Goal: Task Accomplishment & Management: Complete application form

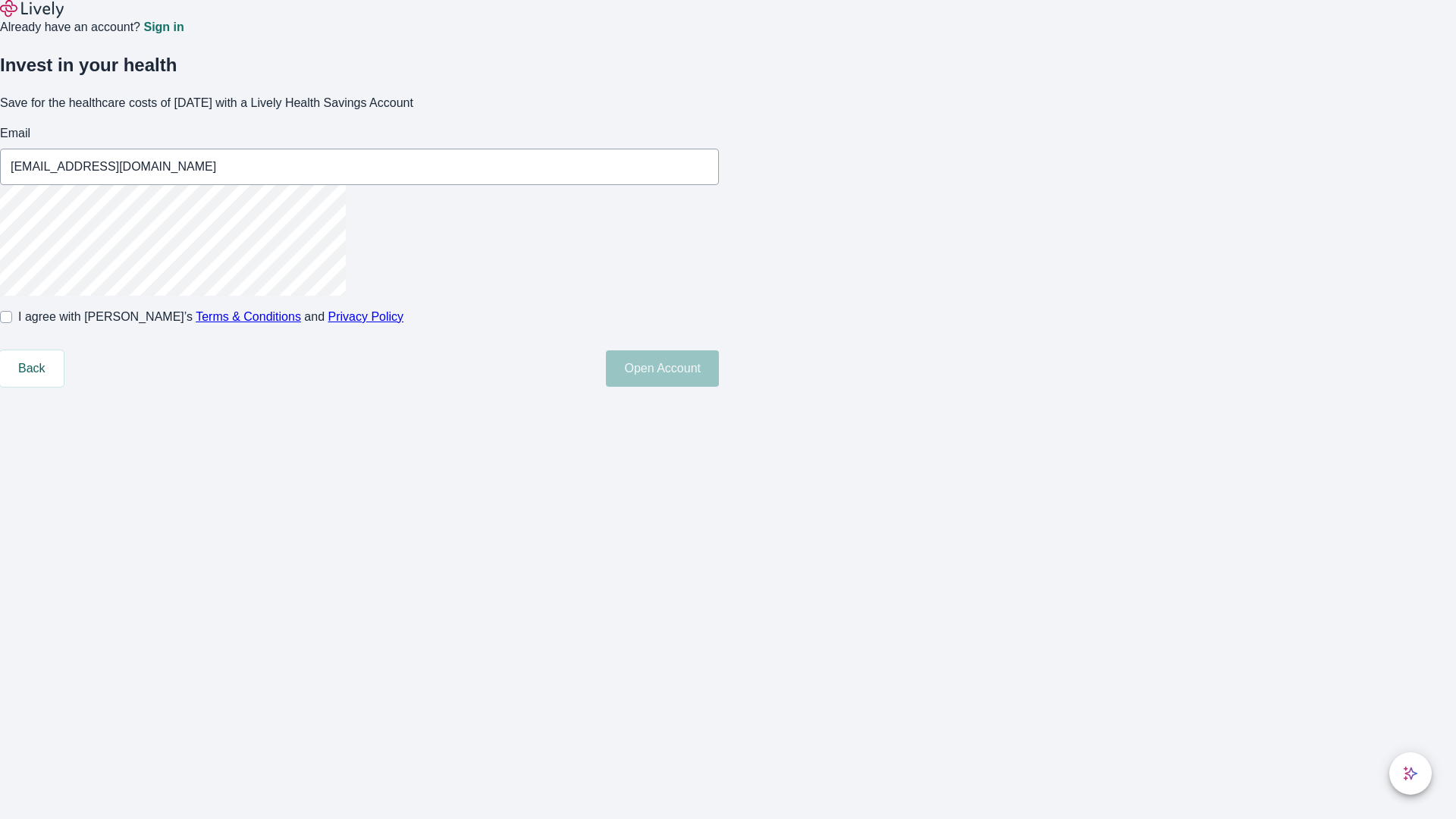
click at [12, 323] on input "I agree with Lively’s Terms & Conditions and Privacy Policy" at bounding box center [6, 317] width 12 height 12
checkbox input "true"
click at [719, 387] on button "Open Account" at bounding box center [663, 369] width 113 height 37
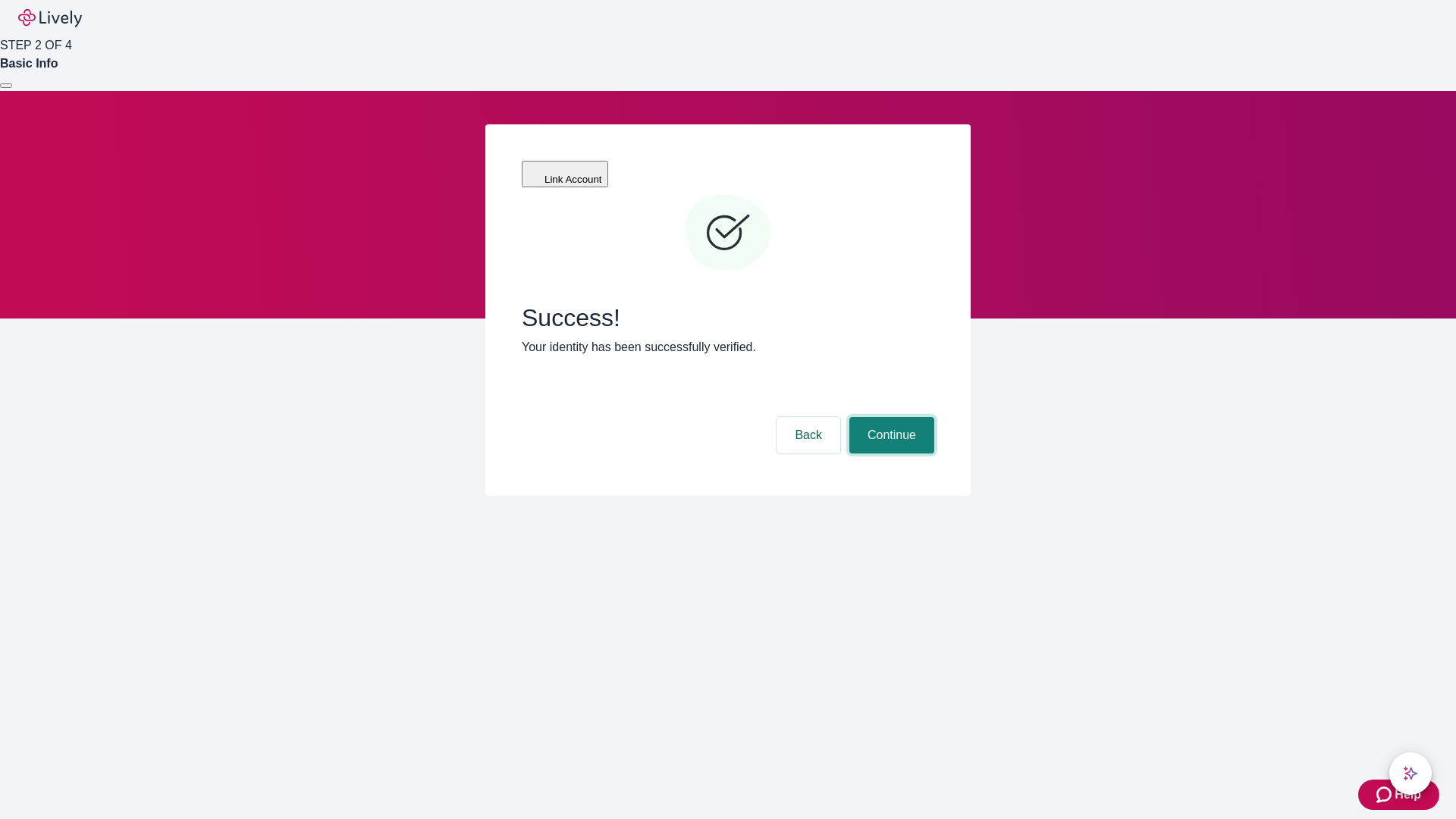
click at [890, 417] on button "Continue" at bounding box center [892, 436] width 85 height 37
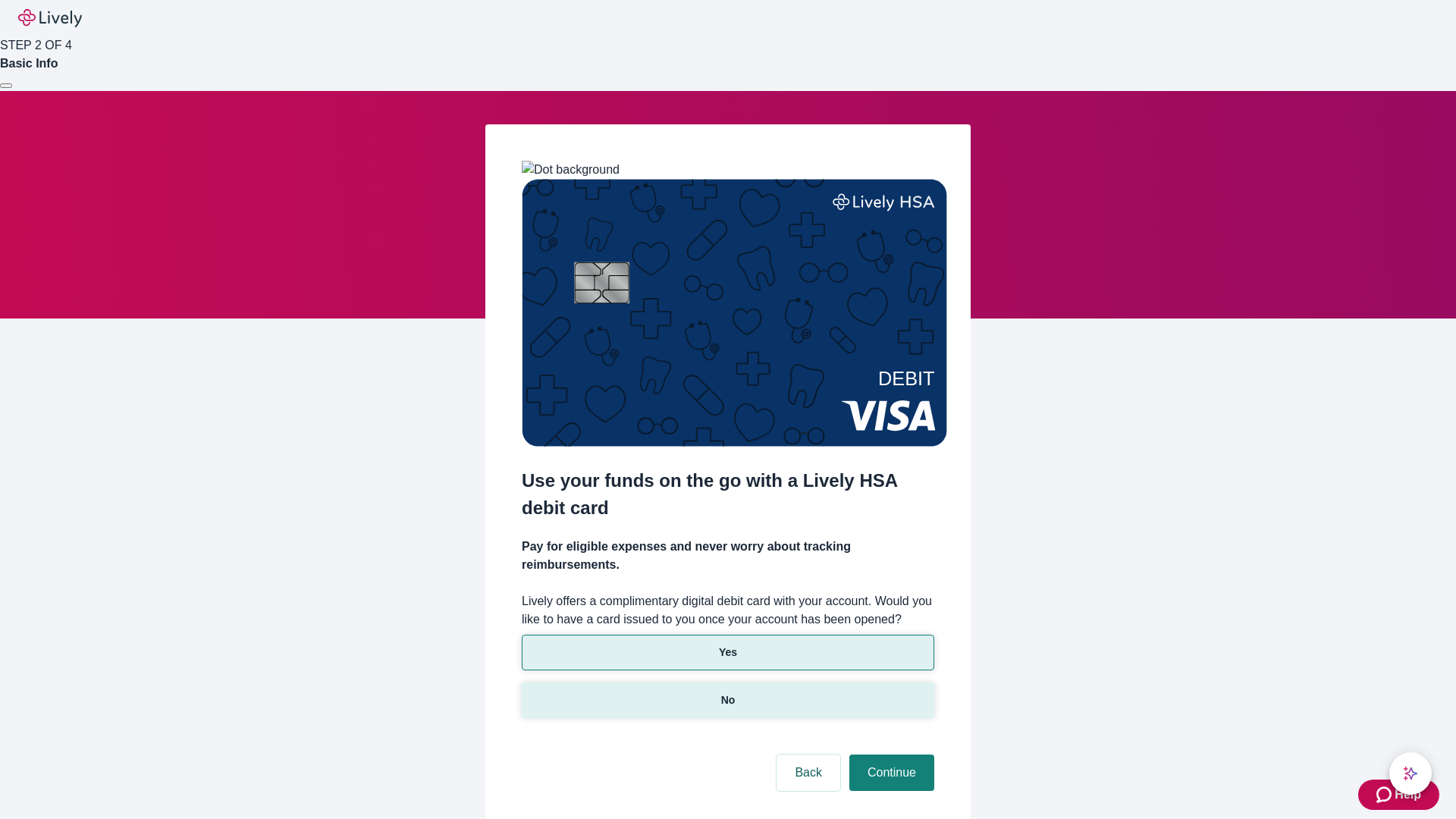
click at [727, 693] on p "No" at bounding box center [728, 700] width 15 height 16
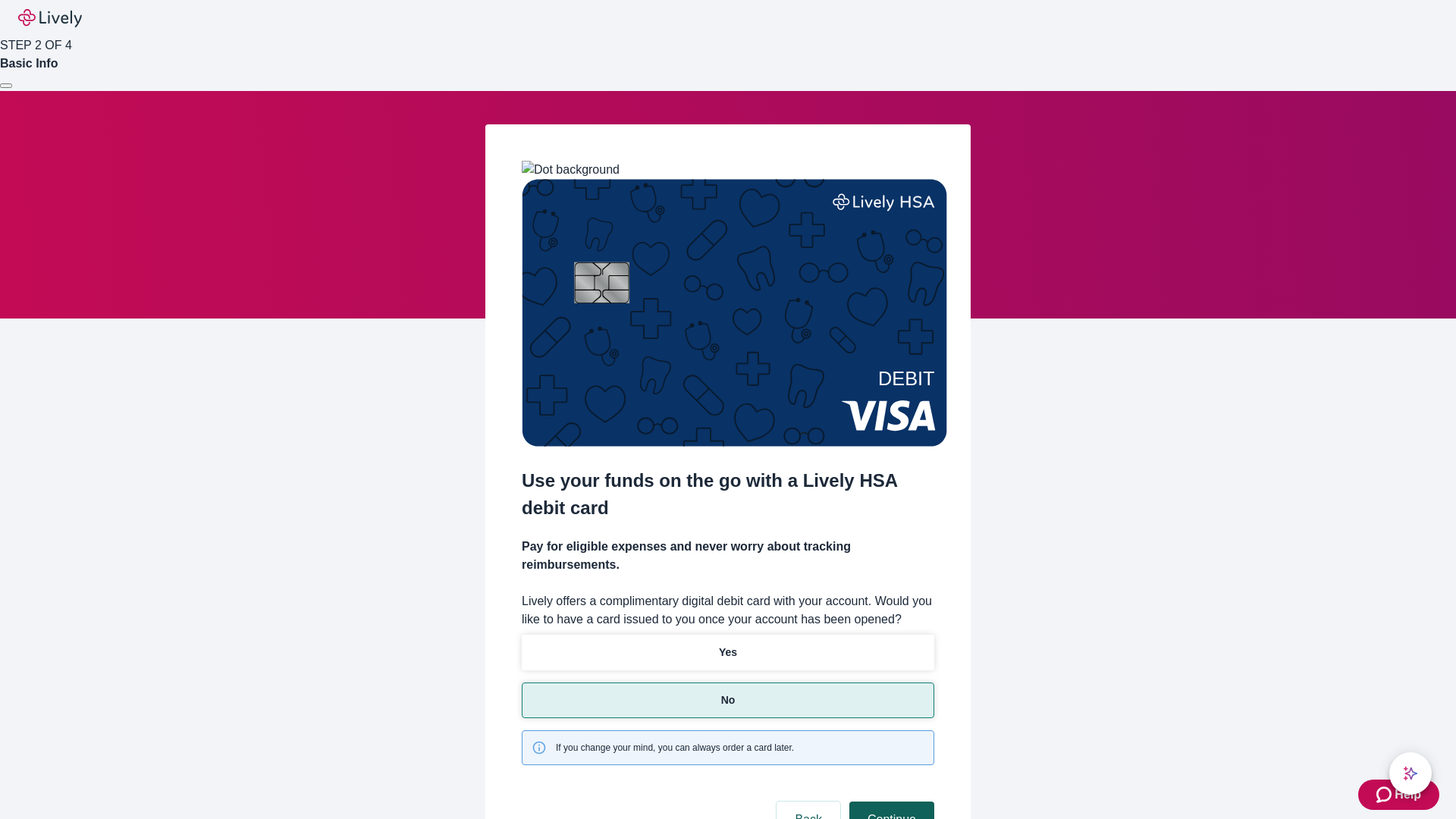
click at [890, 801] on button "Continue" at bounding box center [892, 820] width 85 height 37
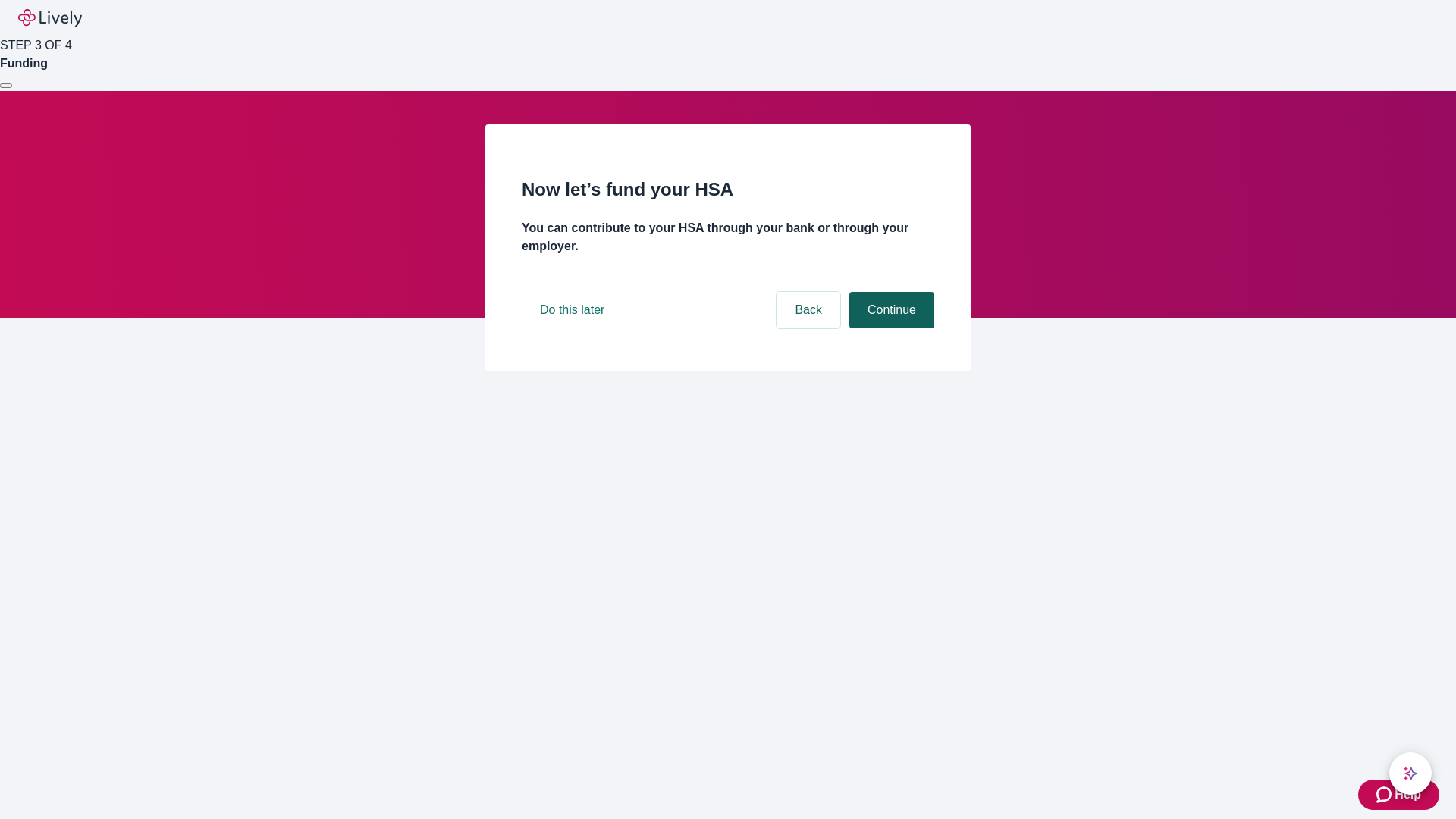
click at [890, 328] on button "Continue" at bounding box center [892, 310] width 85 height 37
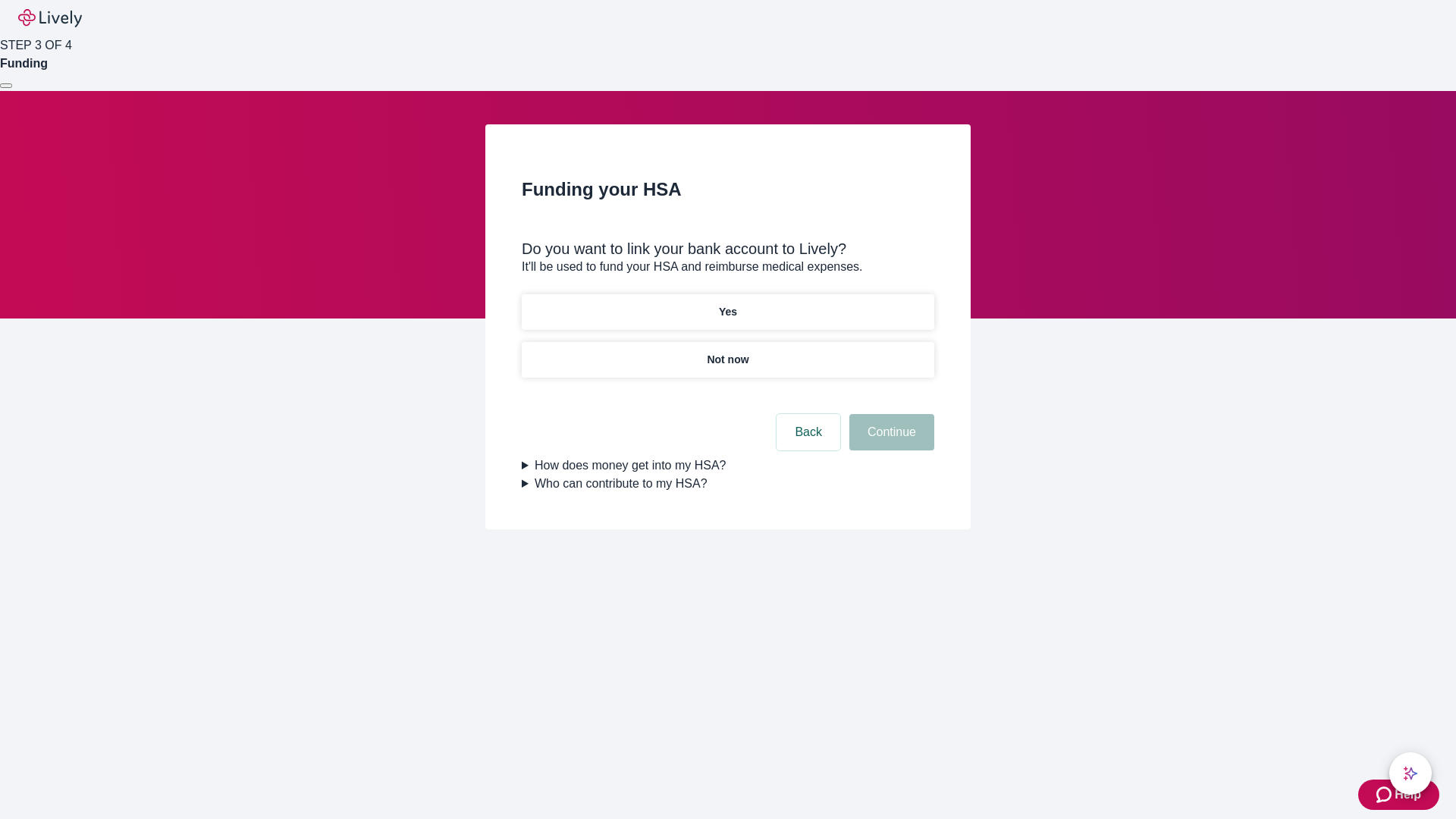
click at [727, 304] on p "Yes" at bounding box center [728, 312] width 18 height 16
click at [890, 414] on button "Continue" at bounding box center [892, 432] width 85 height 37
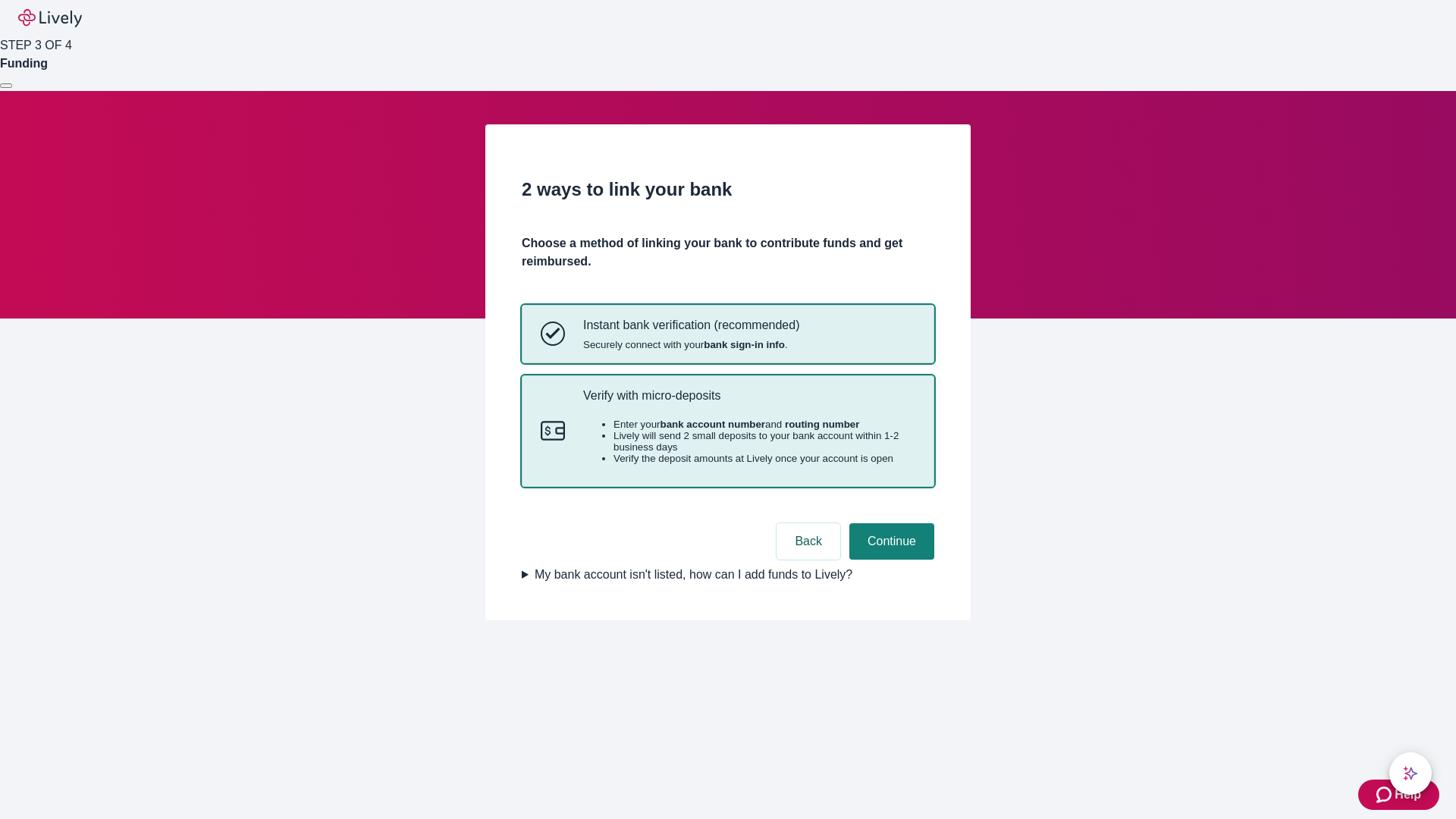
click at [749, 403] on p "Verify with micro-deposits" at bounding box center [749, 395] width 332 height 15
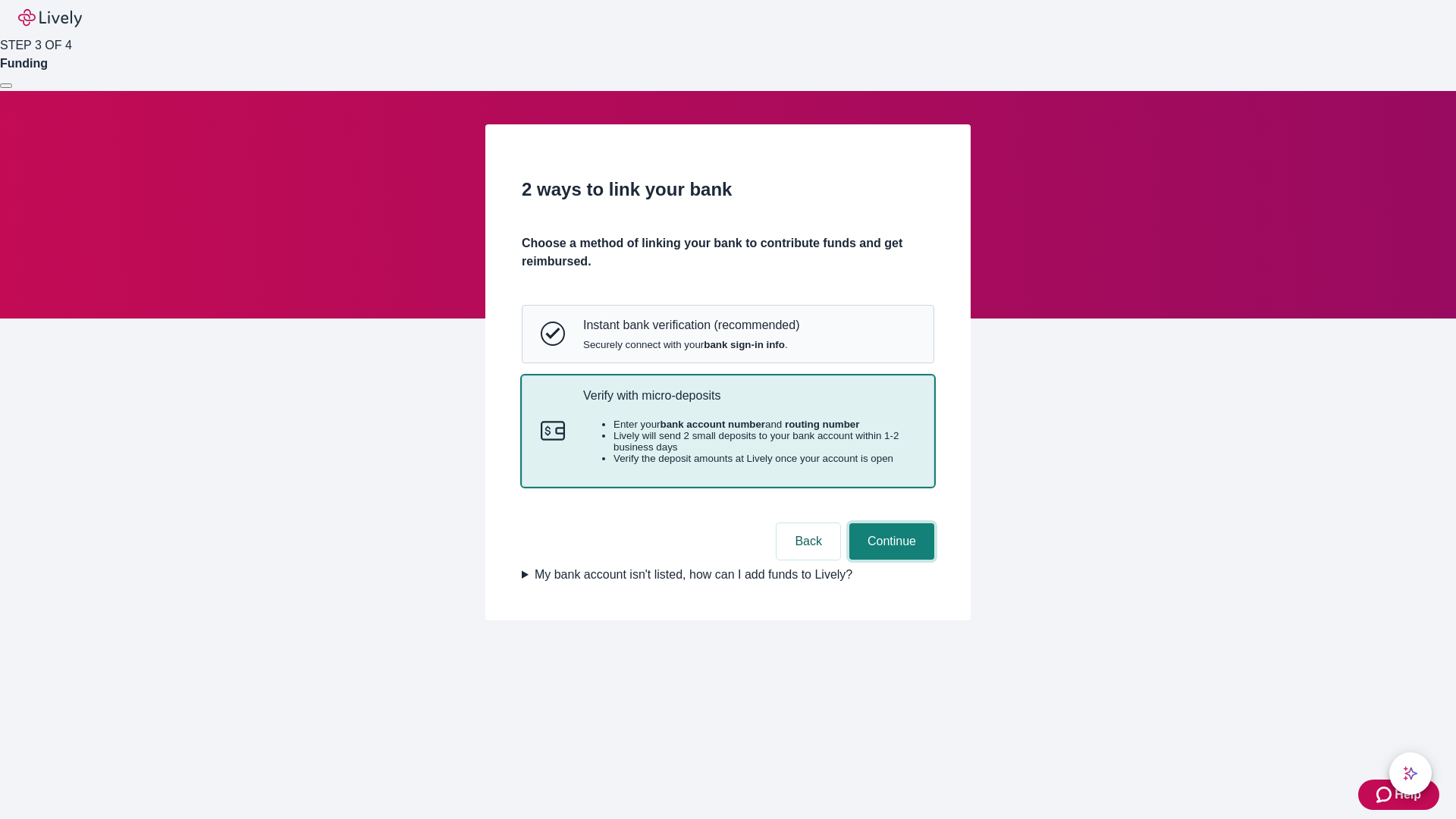
click at [890, 560] on button "Continue" at bounding box center [892, 542] width 85 height 37
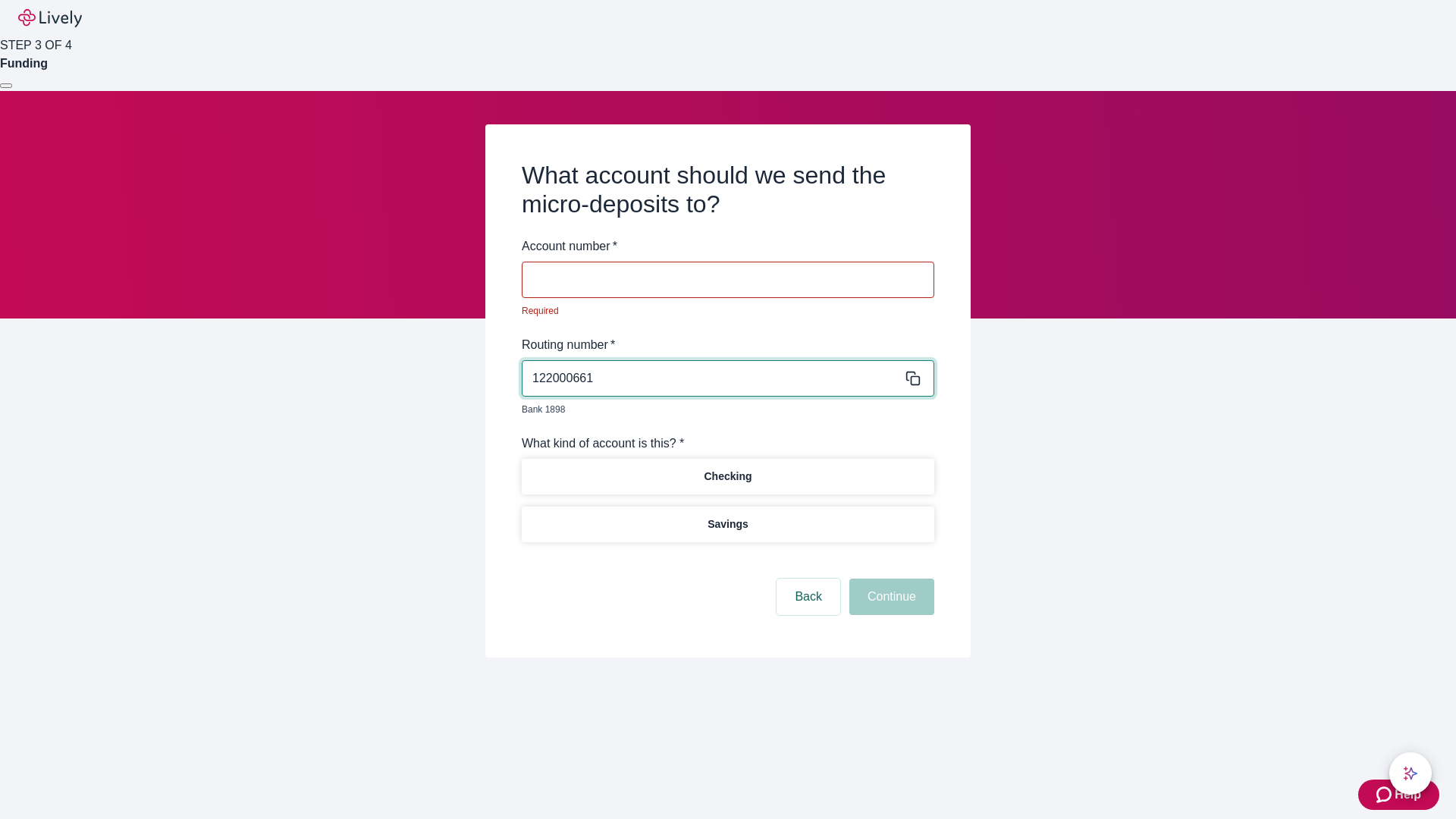
type input "122000661"
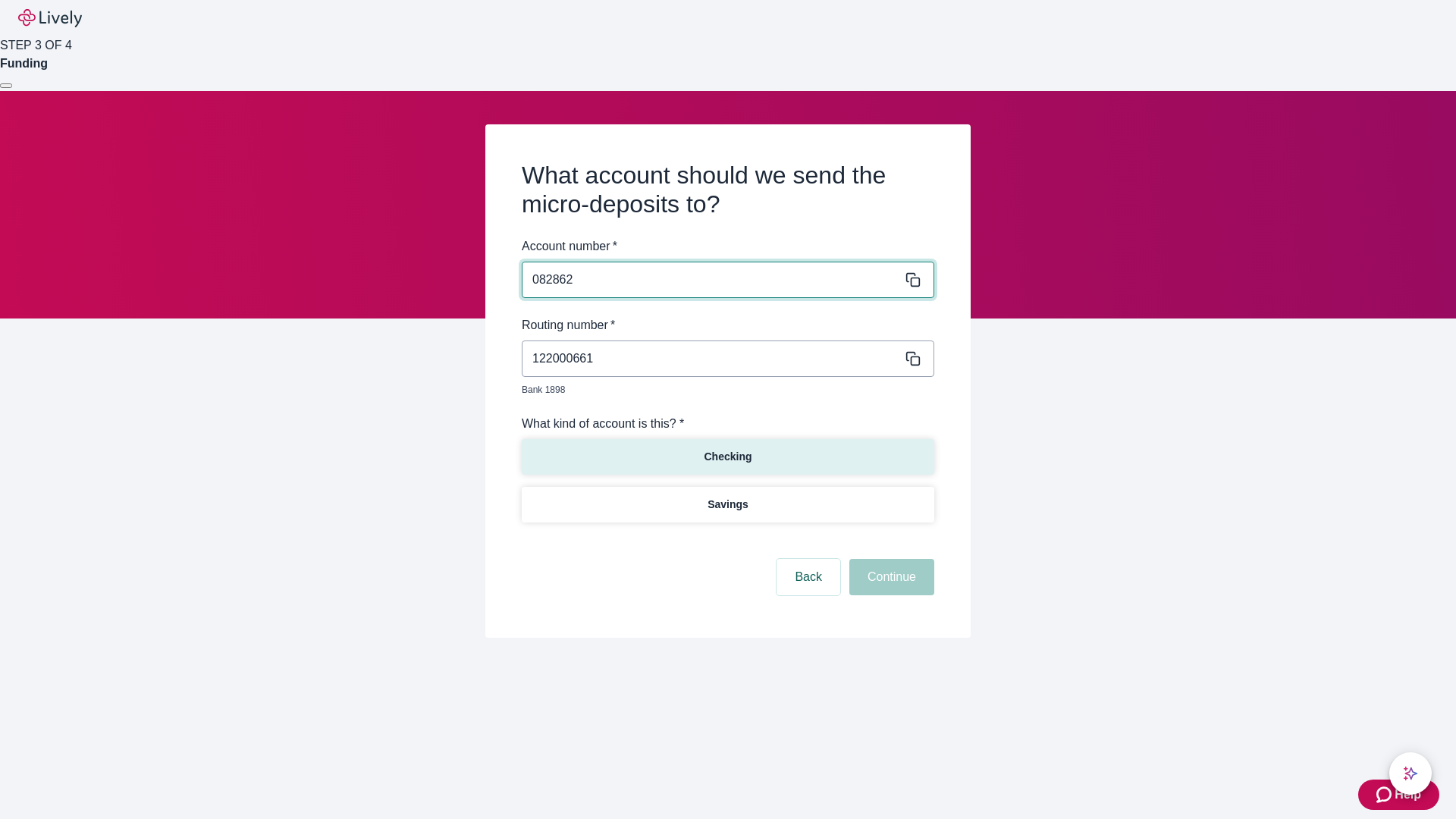
type input "082862"
click at [727, 449] on p "Checking" at bounding box center [727, 457] width 47 height 16
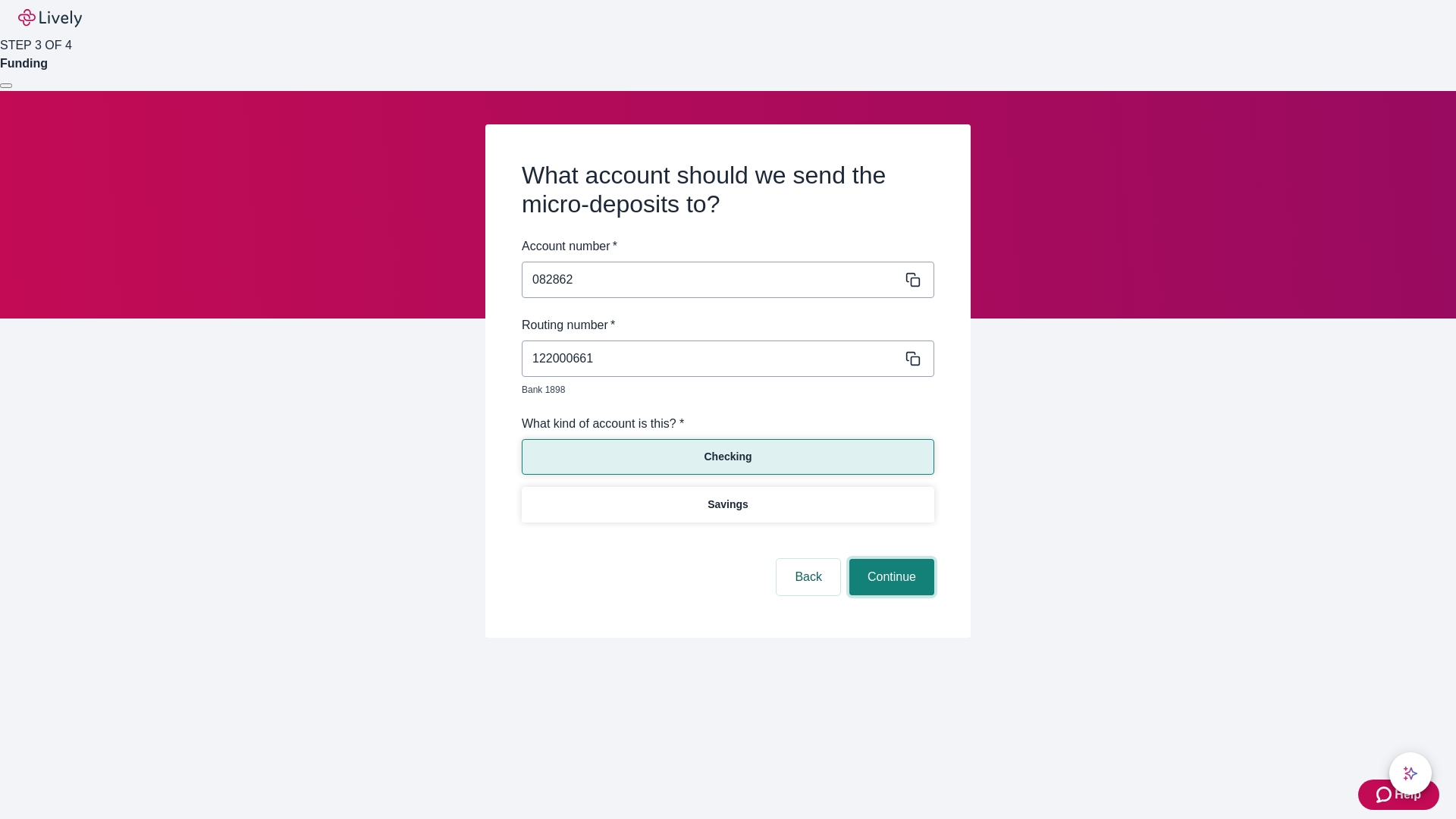
click at [890, 560] on button "Continue" at bounding box center [892, 577] width 85 height 37
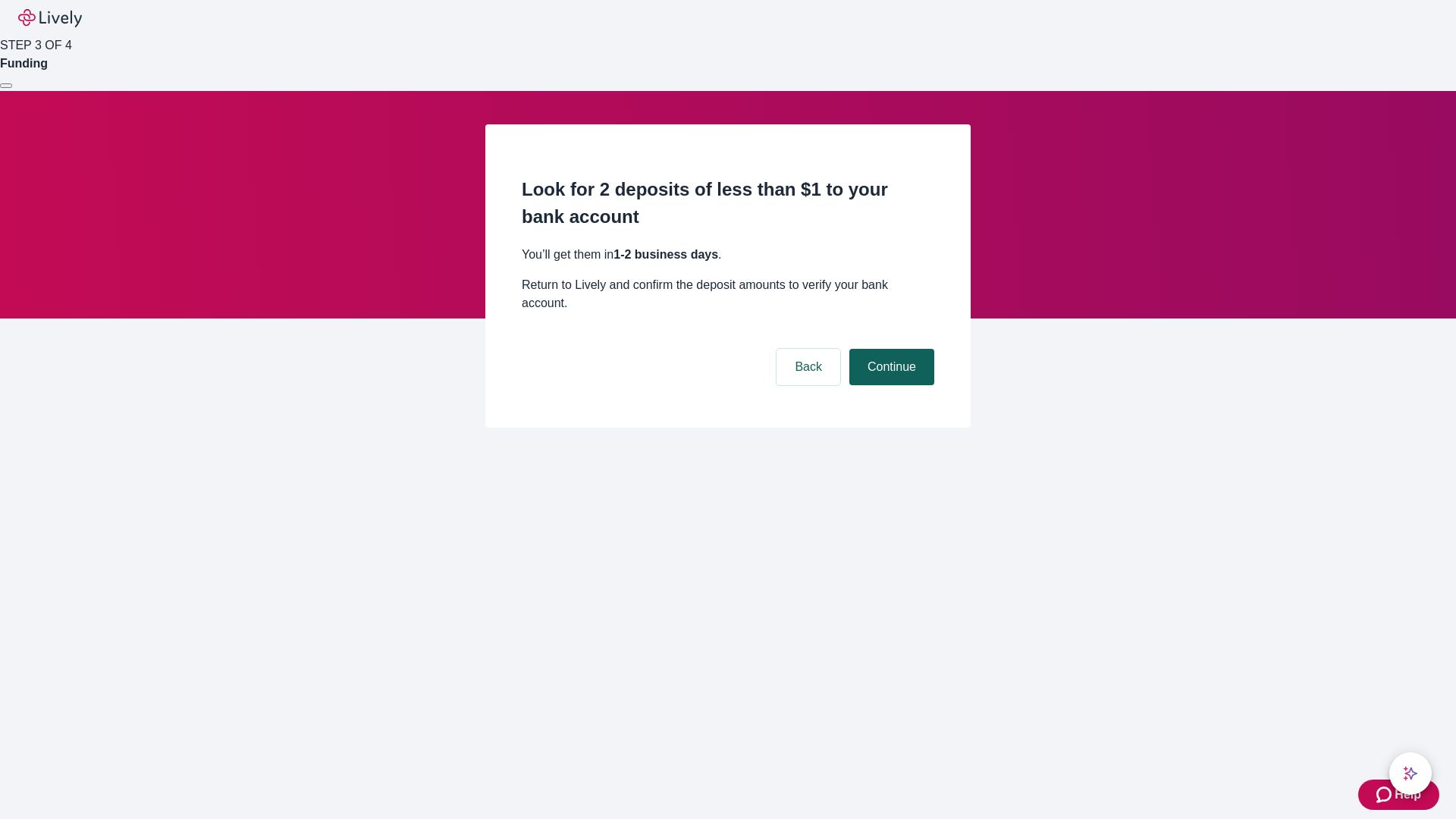
click at [890, 349] on button "Continue" at bounding box center [892, 367] width 85 height 37
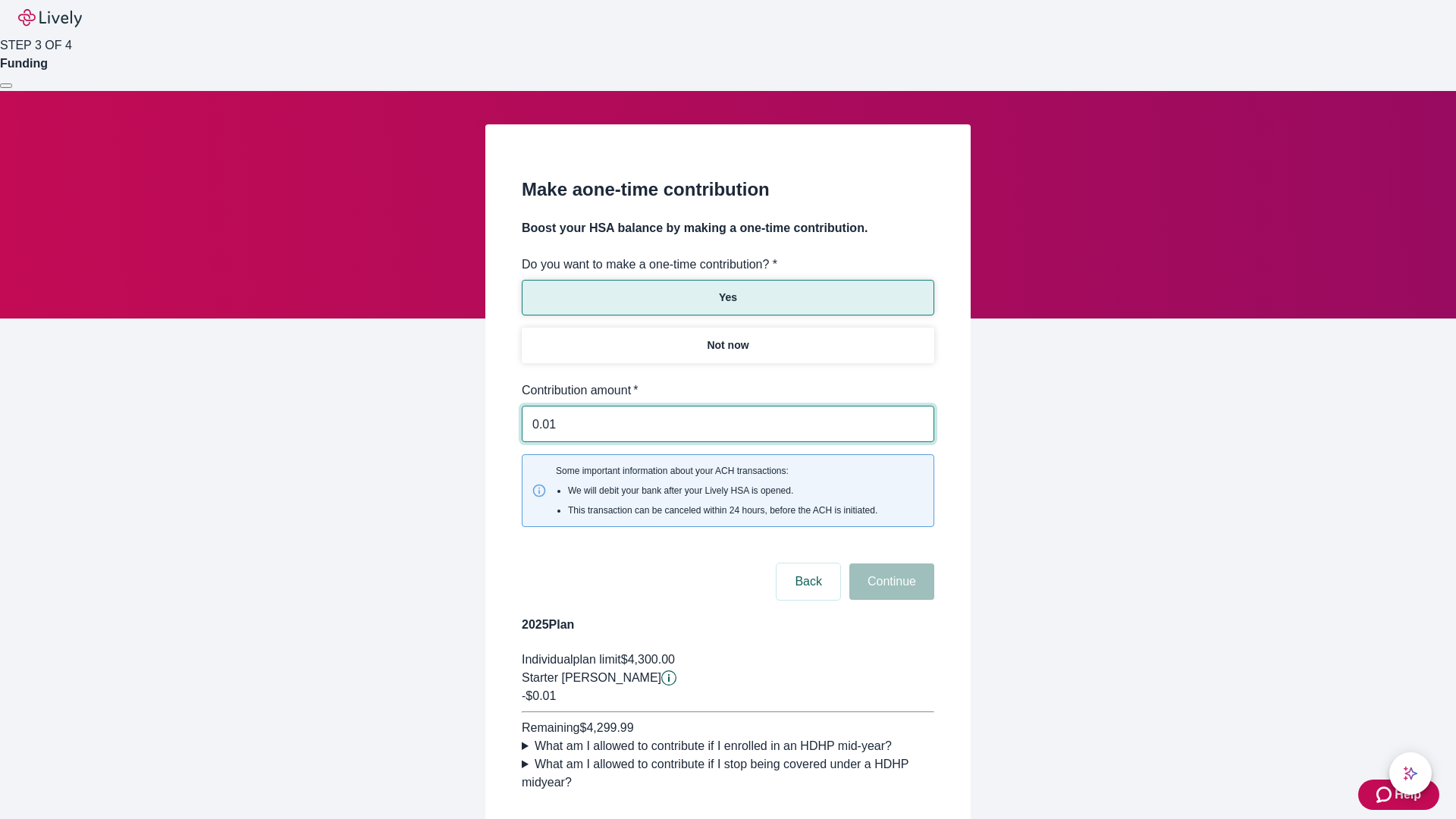
type input "0.01"
click at [890, 563] on button "Continue" at bounding box center [892, 582] width 85 height 37
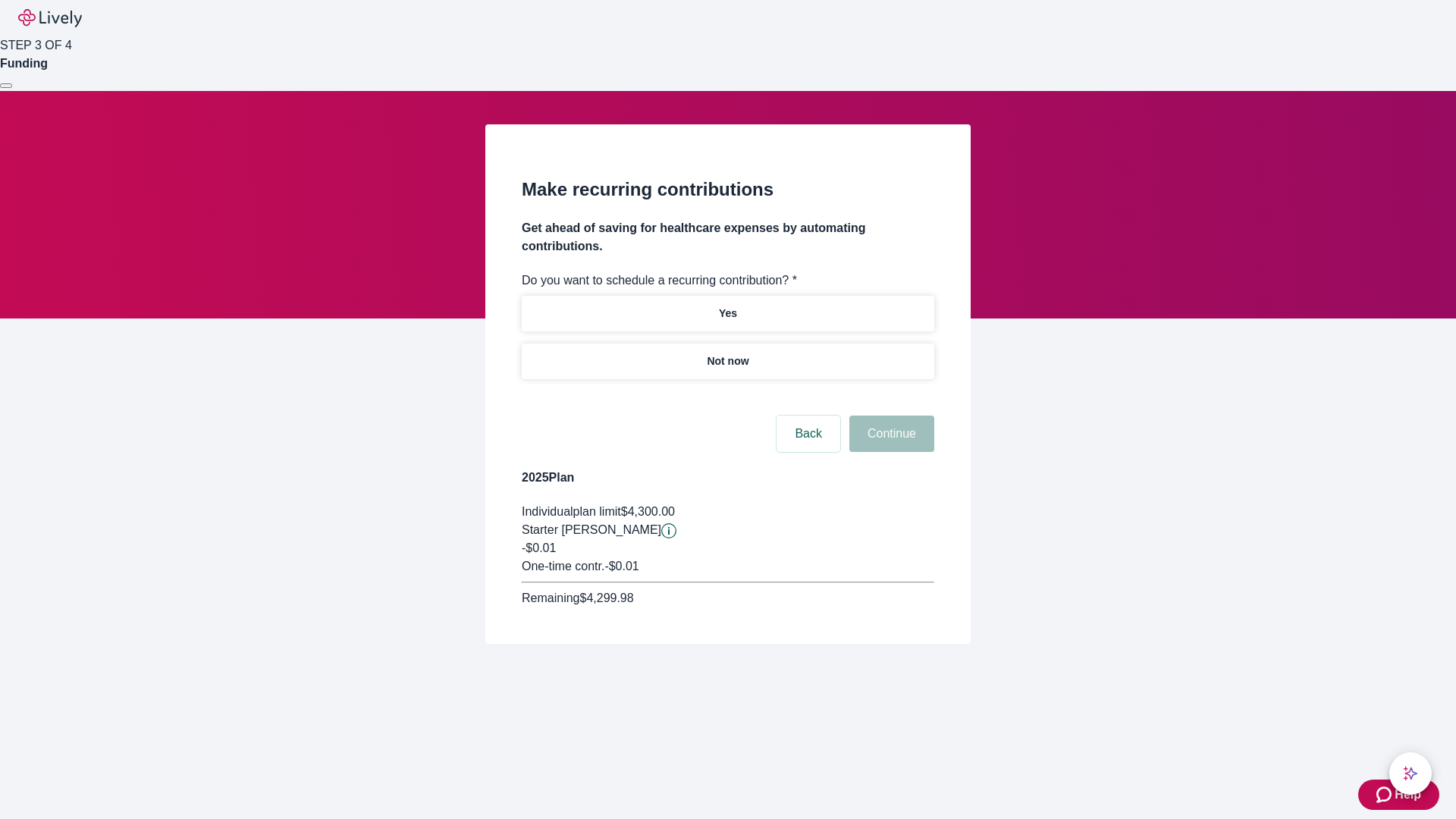
click at [727, 354] on p "Not now" at bounding box center [727, 361] width 41 height 16
click at [890, 416] on button "Continue" at bounding box center [892, 434] width 85 height 37
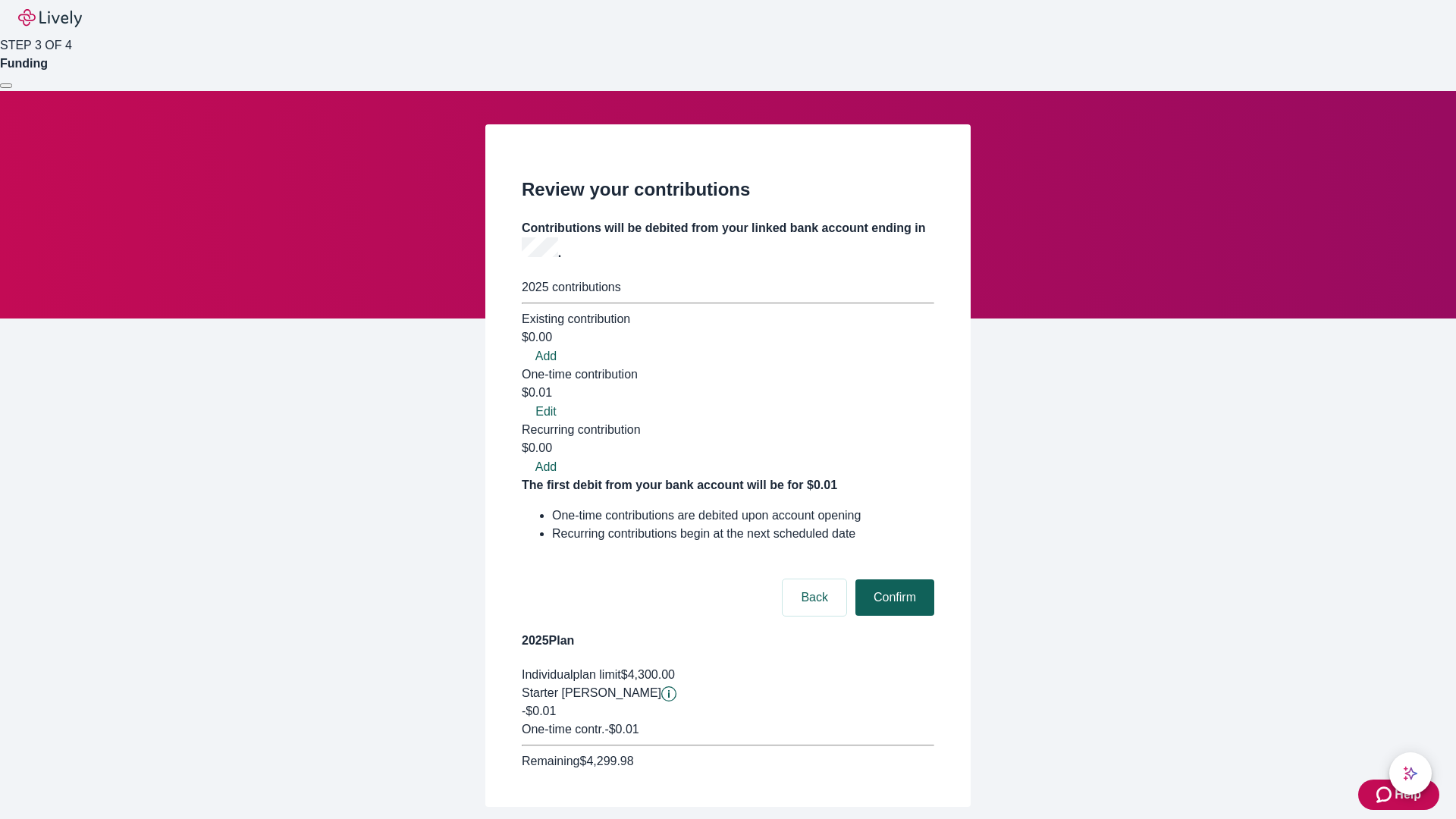
click at [893, 579] on button "Confirm" at bounding box center [895, 598] width 79 height 37
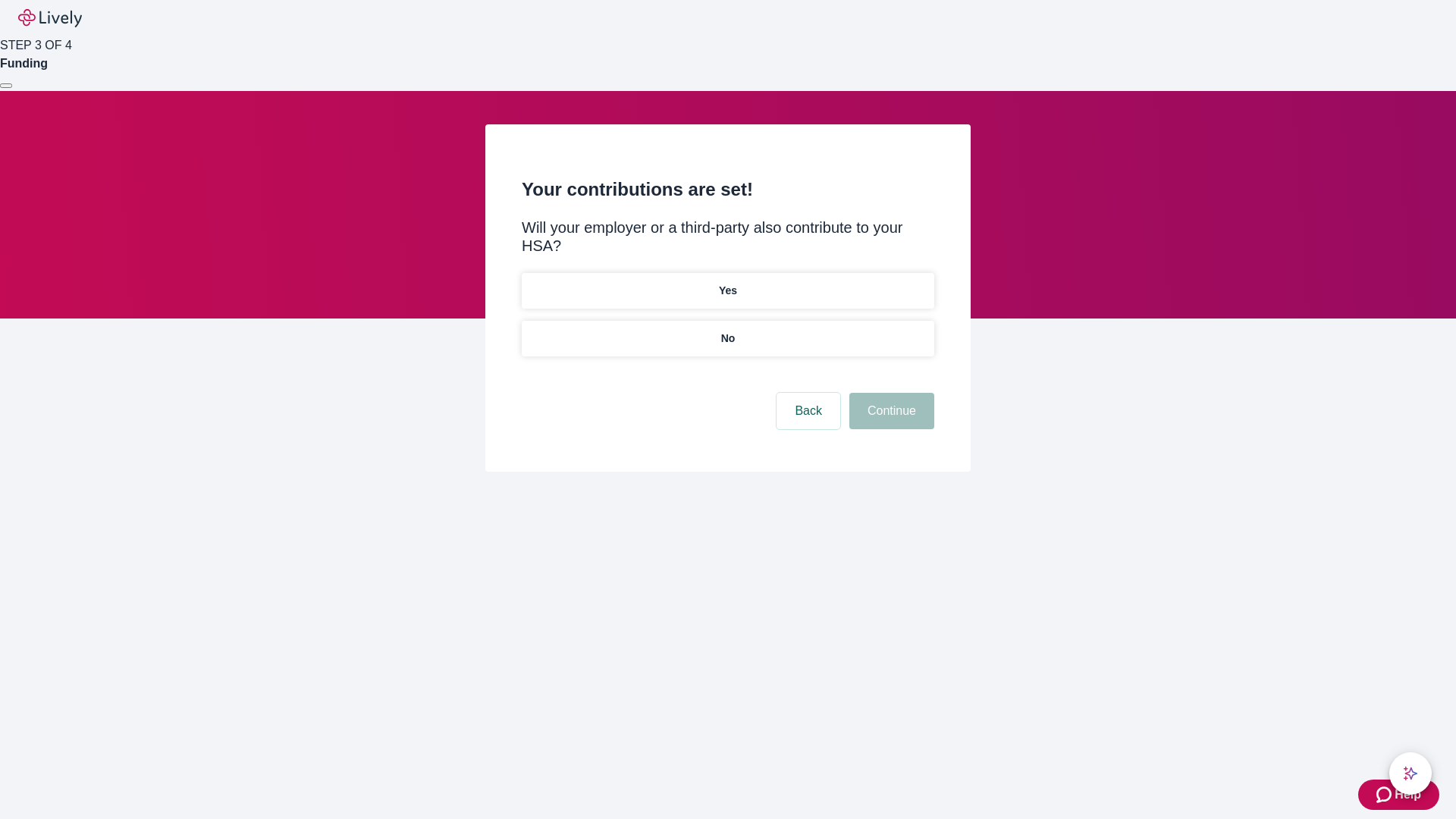
click at [727, 331] on p "No" at bounding box center [728, 338] width 15 height 16
click at [890, 393] on button "Continue" at bounding box center [892, 411] width 85 height 37
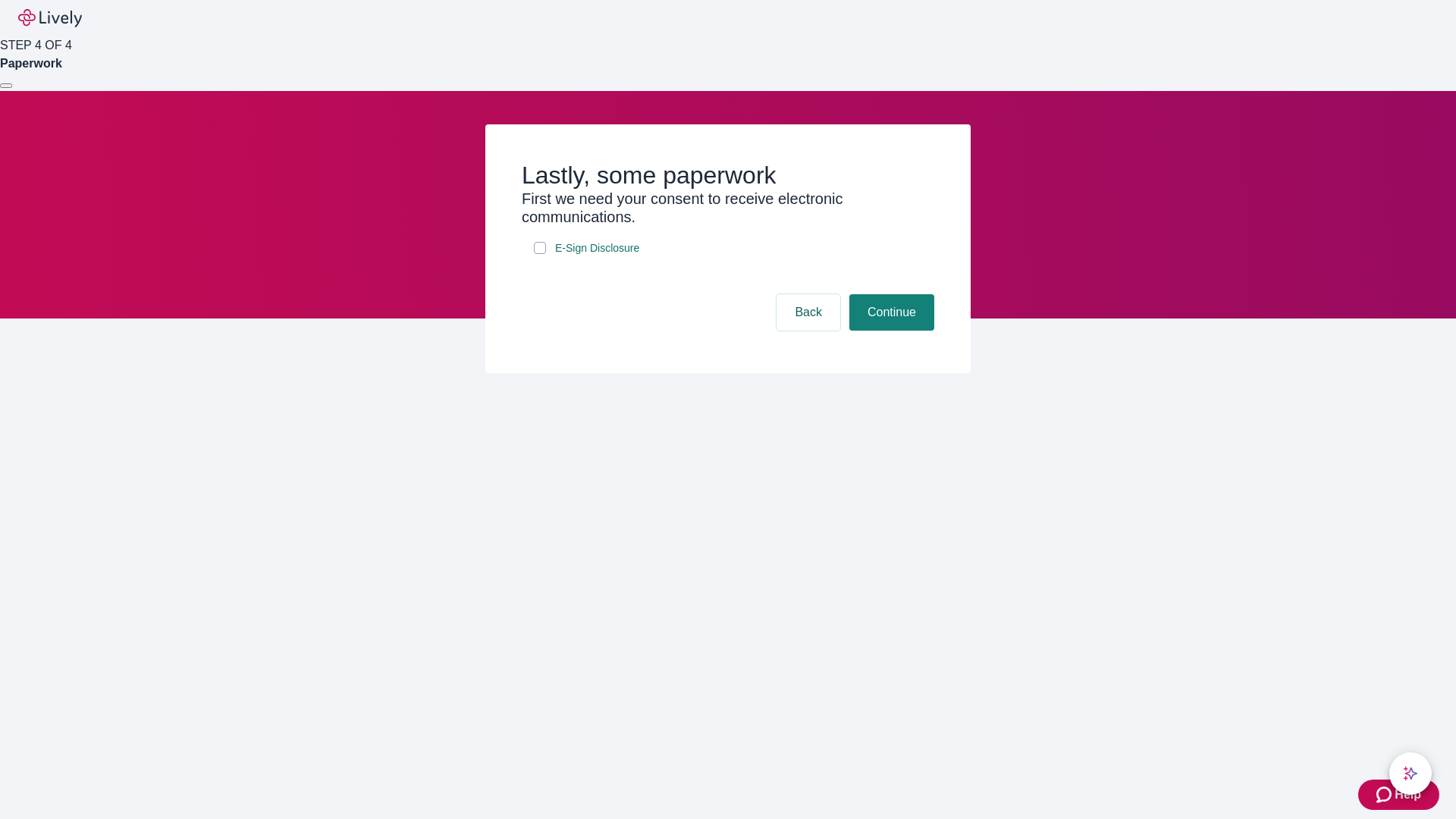
click at [540, 254] on input "E-Sign Disclosure" at bounding box center [540, 248] width 12 height 12
checkbox input "true"
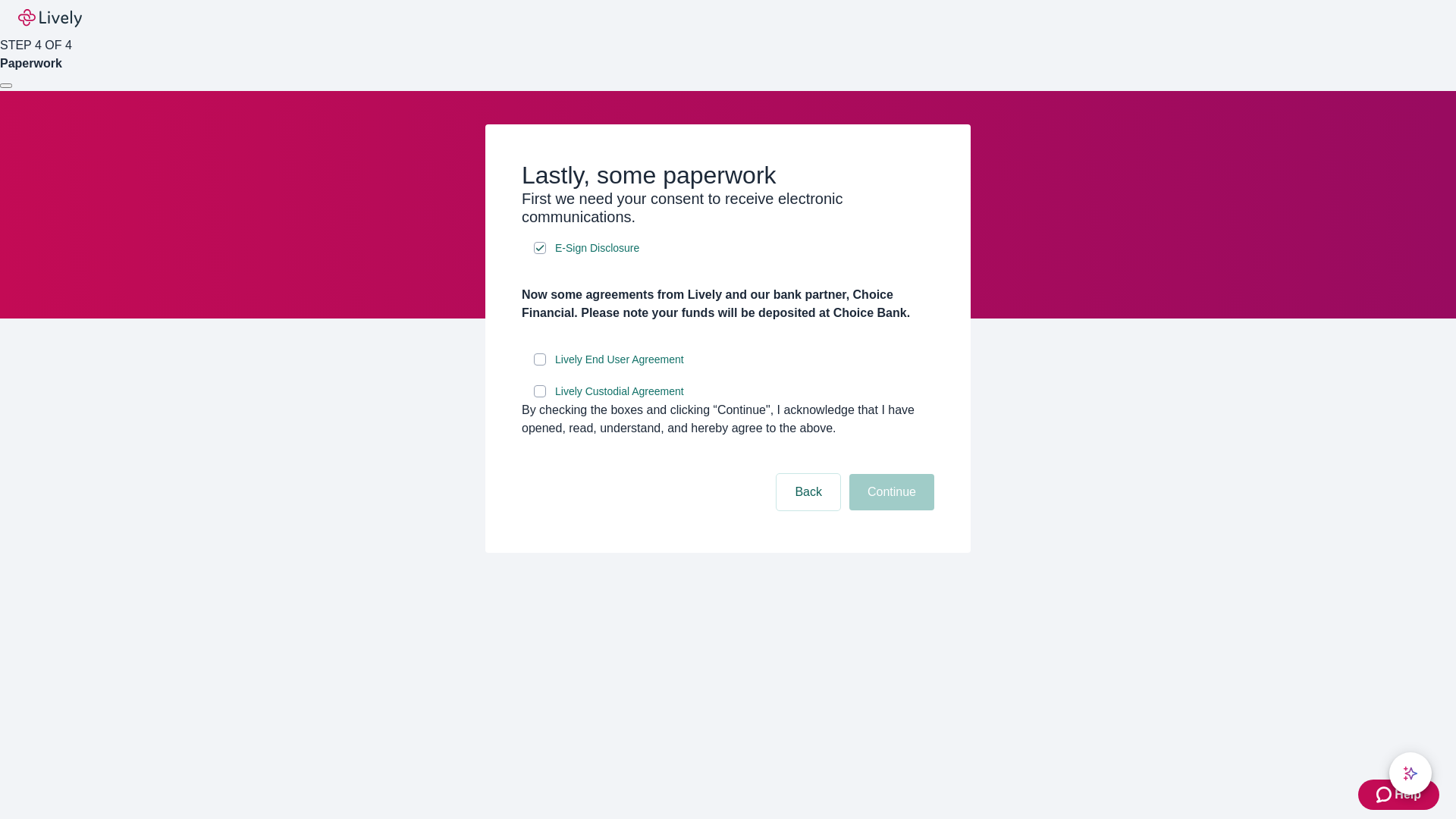
click at [540, 366] on input "Lively End User Agreement" at bounding box center [540, 360] width 12 height 12
checkbox input "true"
click at [540, 397] on input "Lively Custodial Agreement" at bounding box center [540, 391] width 12 height 12
checkbox input "true"
click at [890, 511] on button "Continue" at bounding box center [892, 492] width 85 height 37
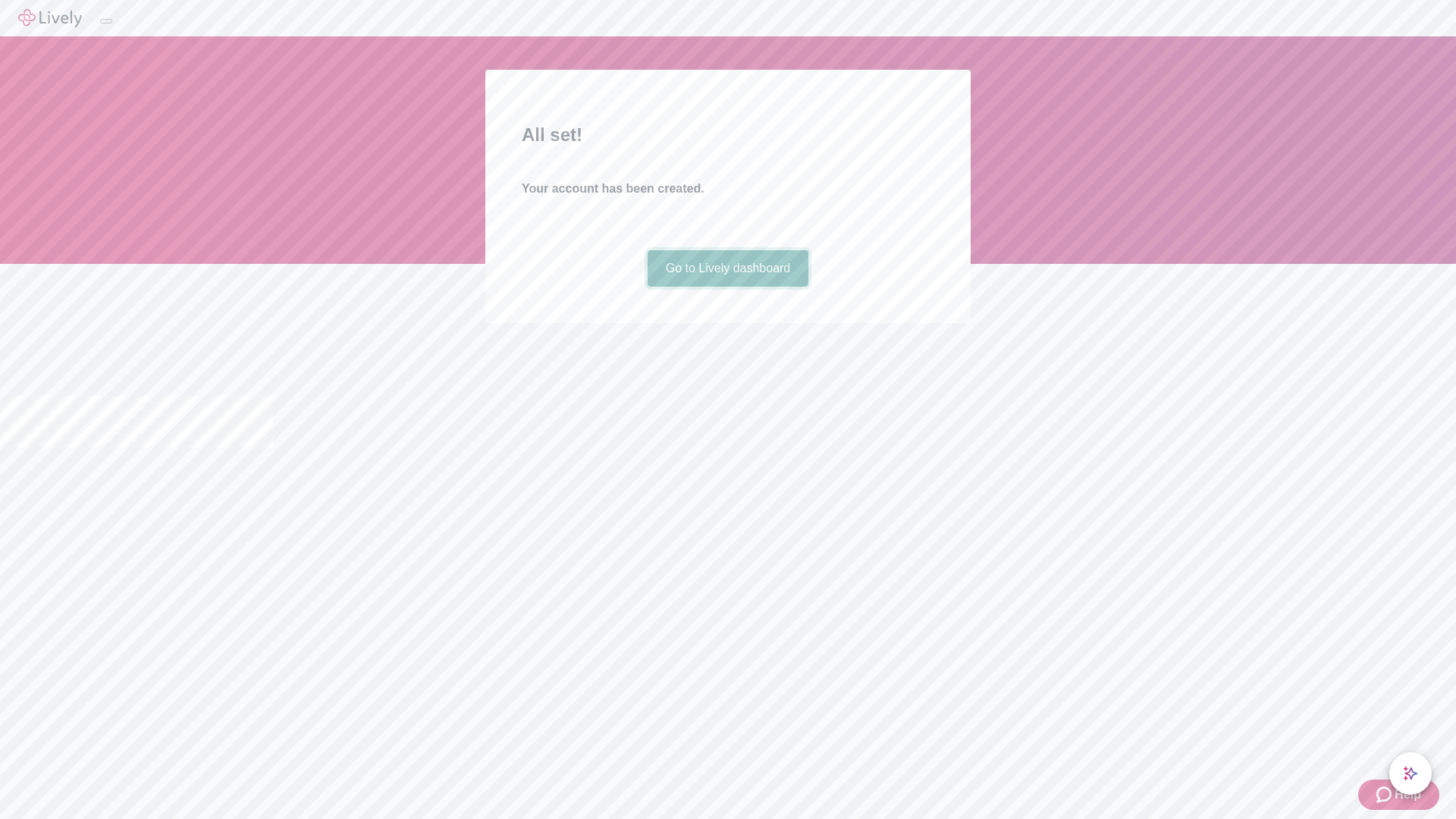
click at [727, 287] on link "Go to Lively dashboard" at bounding box center [728, 269] width 162 height 37
